Goal: Task Accomplishment & Management: Complete application form

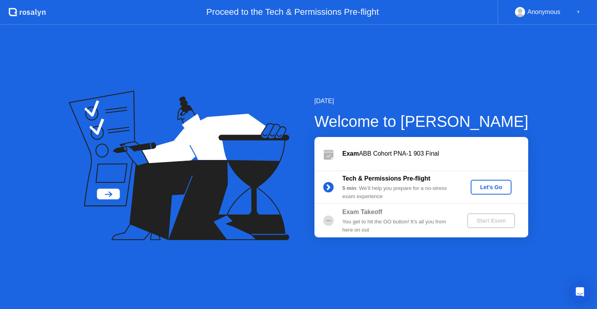
click at [481, 190] on div "Let's Go" at bounding box center [491, 187] width 35 height 6
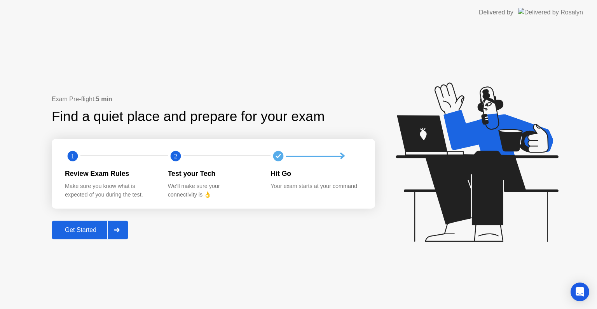
click at [110, 235] on div at bounding box center [116, 230] width 19 height 18
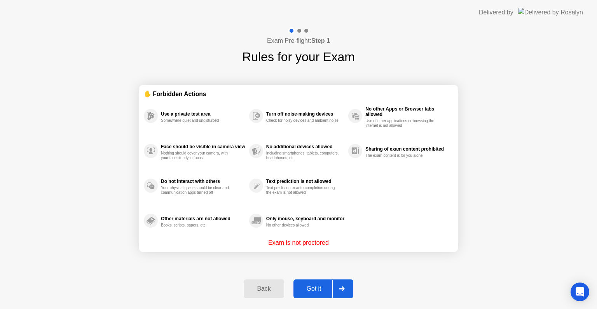
click at [324, 286] on div "Got it" at bounding box center [314, 288] width 37 height 7
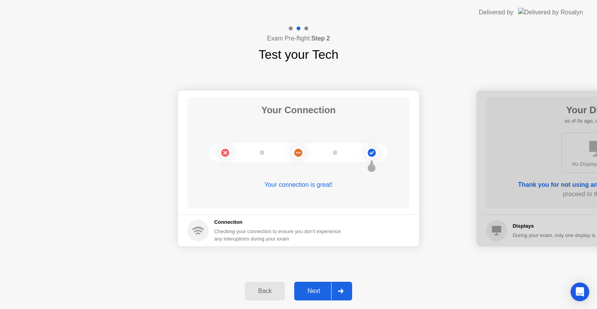
click at [326, 288] on div "Next" at bounding box center [314, 290] width 35 height 7
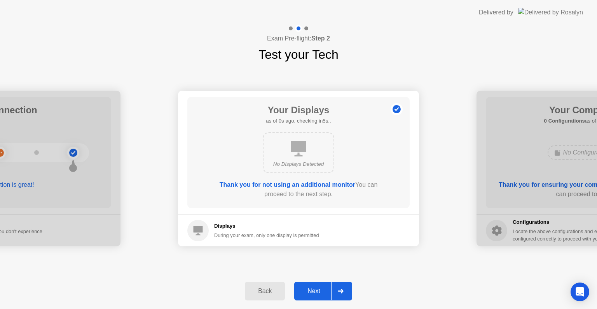
click at [336, 291] on div at bounding box center [340, 291] width 19 height 18
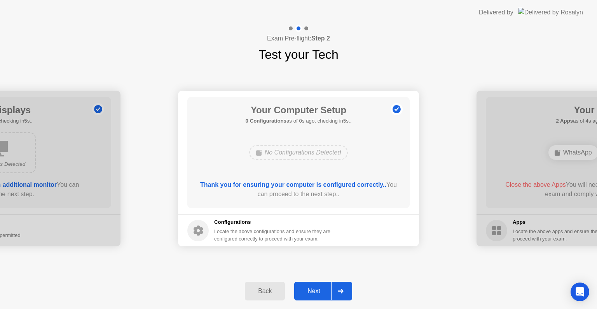
click at [336, 291] on div at bounding box center [340, 291] width 19 height 18
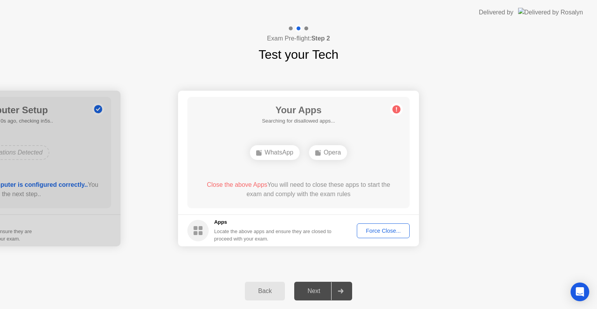
click at [371, 235] on button "Force Close..." at bounding box center [383, 230] width 53 height 15
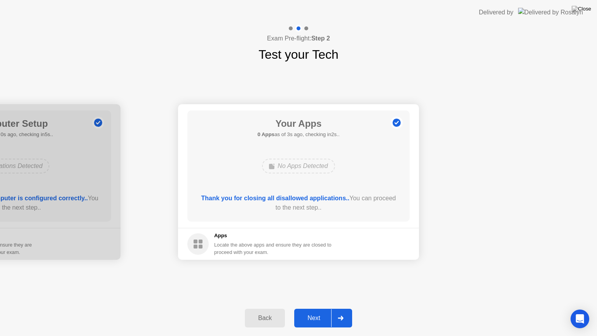
click at [334, 308] on div at bounding box center [340, 318] width 19 height 18
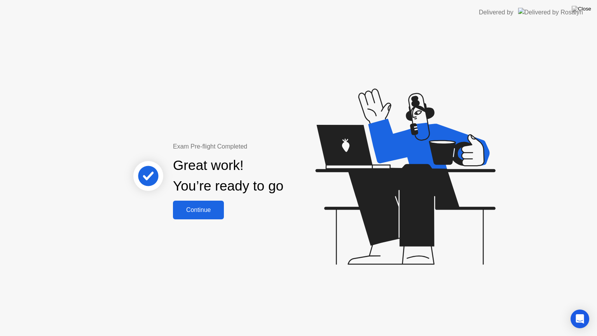
click at [198, 214] on div "Continue" at bounding box center [198, 210] width 46 height 7
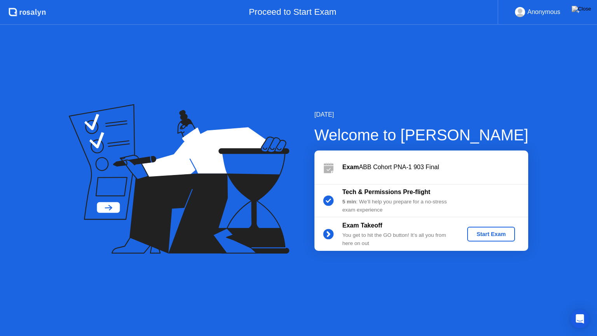
click at [508, 231] on div "Start Exam" at bounding box center [492, 234] width 42 height 6
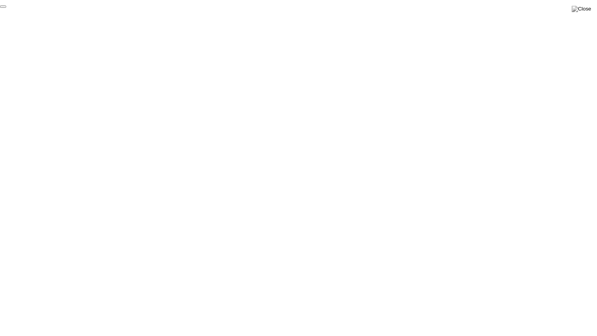
click div "End Proctoring Session"
